Goal: Task Accomplishment & Management: Use online tool/utility

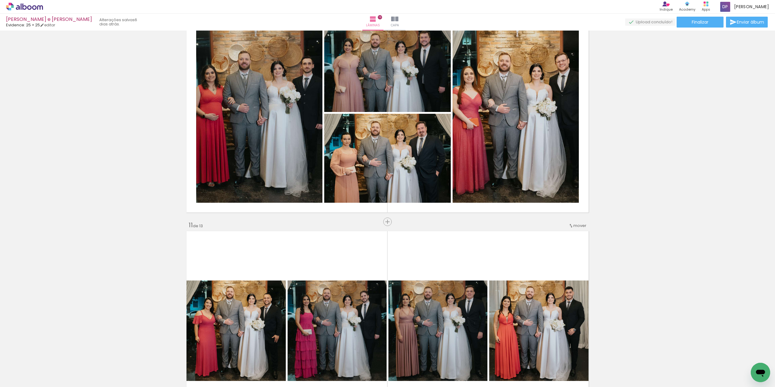
scroll to position [1908, 0]
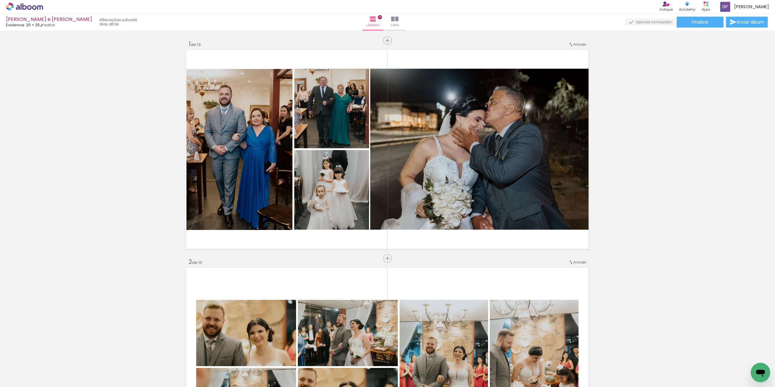
scroll to position [1908, 0]
